Goal: Task Accomplishment & Management: Manage account settings

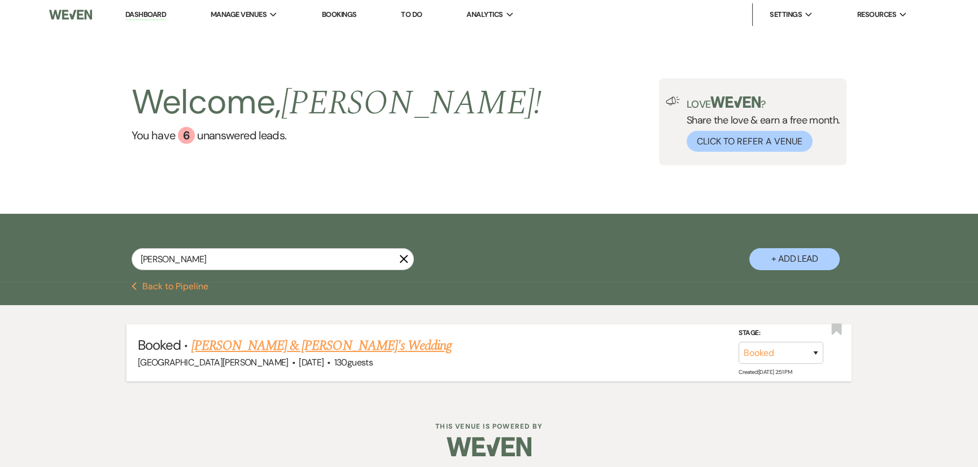
click at [265, 342] on link "Anna Newton & Jackson Lark's Wedding" at bounding box center [321, 346] width 261 height 20
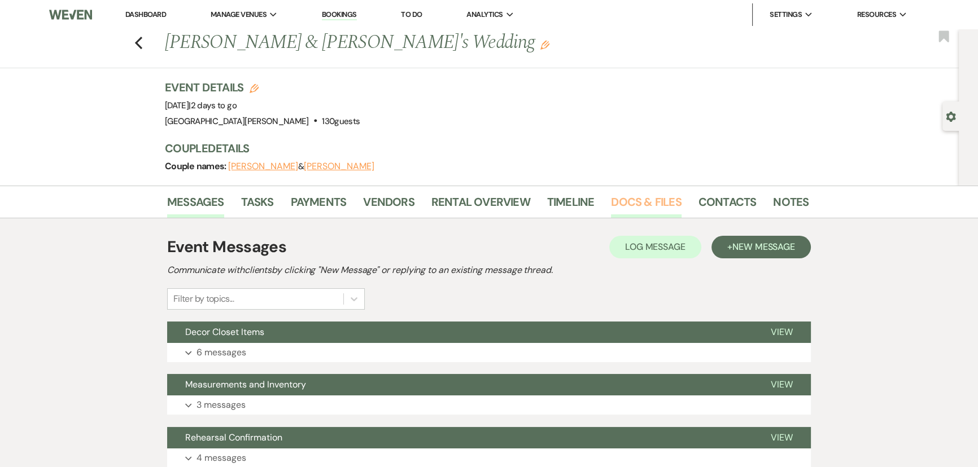
click at [627, 207] on link "Docs & Files" at bounding box center [646, 205] width 70 height 25
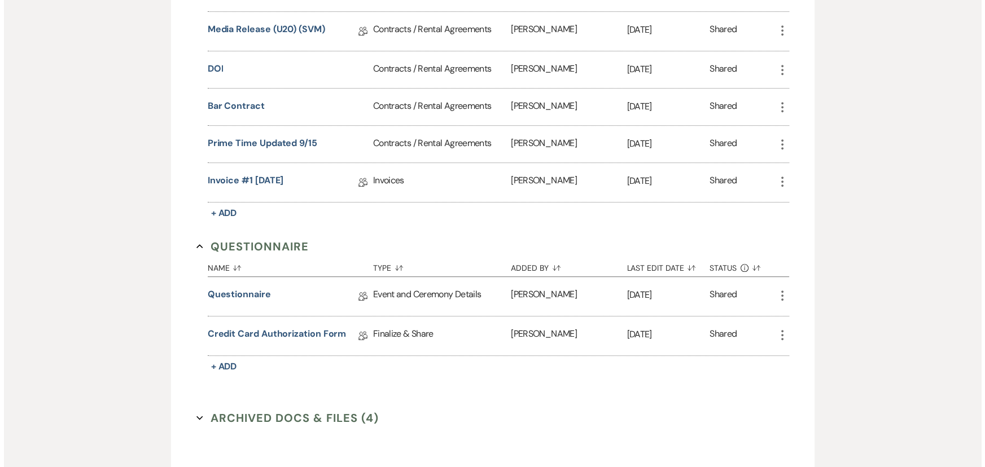
scroll to position [564, 0]
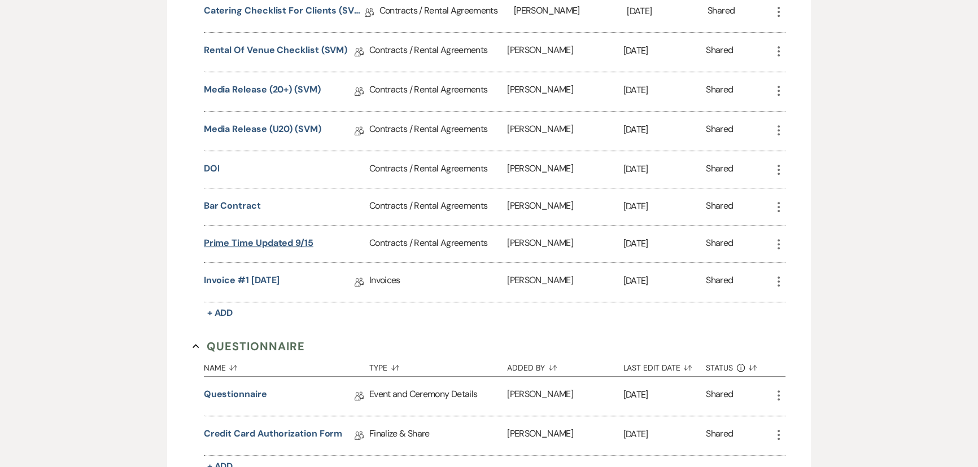
click at [248, 237] on button "Prime time updated 9/15" at bounding box center [259, 244] width 110 height 14
